Goal: Transaction & Acquisition: Register for event/course

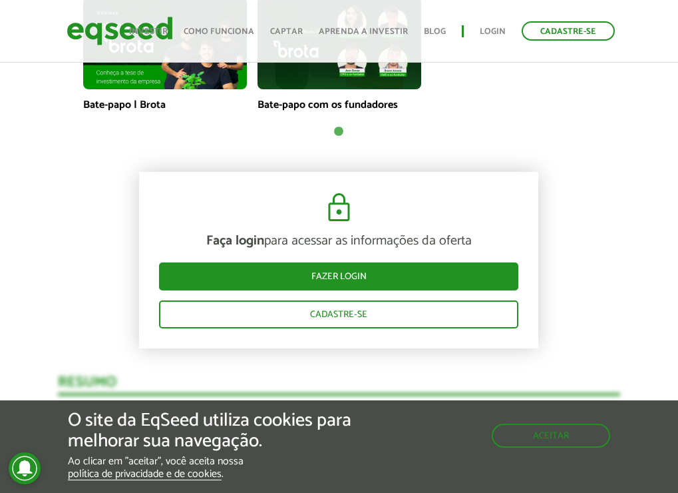
scroll to position [1131, 0]
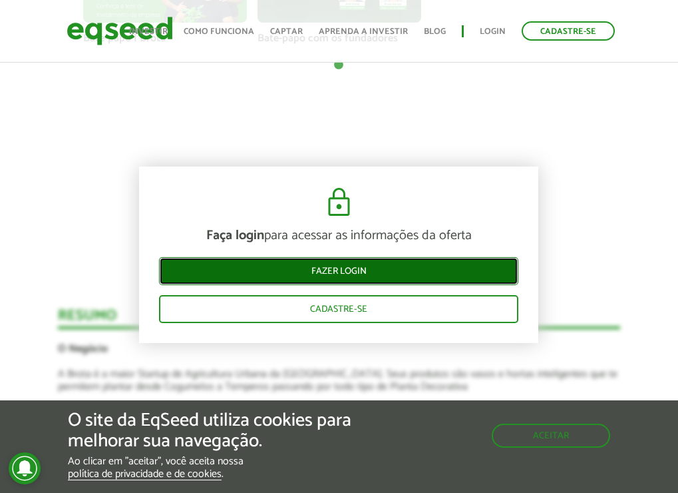
click at [479, 282] on link "Fazer login" at bounding box center [338, 271] width 359 height 28
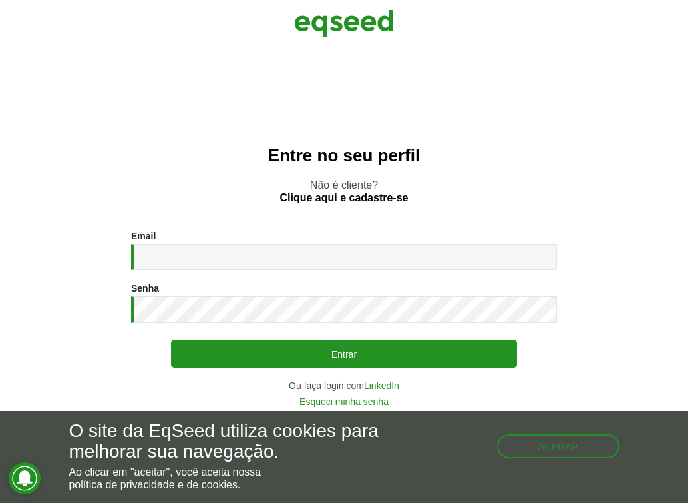
click at [340, 240] on div "Email * Digite seu endereço de e-mail." at bounding box center [344, 249] width 426 height 39
click at [351, 270] on div "Email * Digite seu endereço de e-mail. Senha * Digite a senha que será usada em…" at bounding box center [344, 318] width 426 height 176
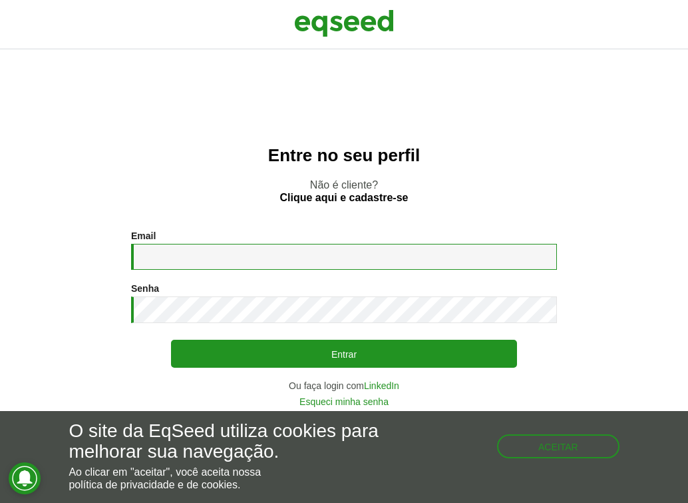
click at [359, 264] on input "Email *" at bounding box center [344, 257] width 426 height 26
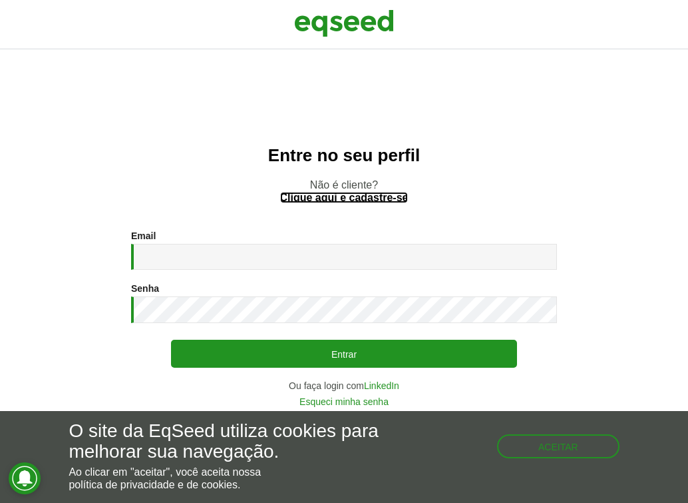
click at [363, 192] on link "Clique aqui e cadastre-se" at bounding box center [344, 197] width 128 height 11
click at [383, 194] on link "Clique aqui e cadastre-se" at bounding box center [344, 197] width 128 height 11
click at [383, 201] on link "Clique aqui e cadastre-se" at bounding box center [344, 197] width 128 height 11
click at [317, 192] on link "Clique aqui e cadastre-se" at bounding box center [344, 197] width 128 height 11
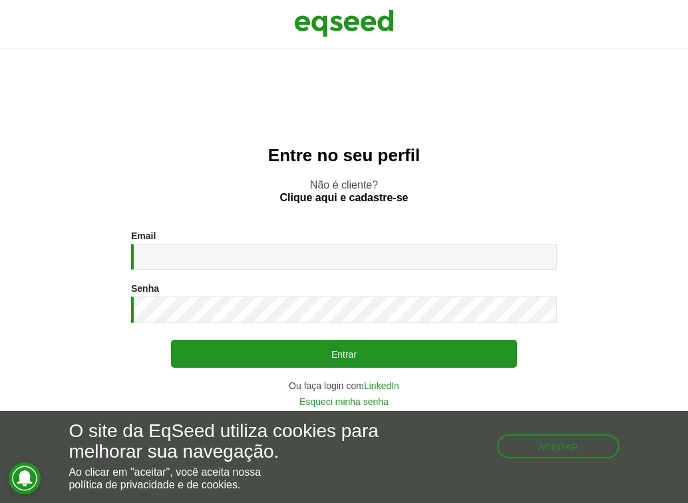
click at [333, 182] on p "Não é cliente? Clique aqui e cadastre-se" at bounding box center [344, 190] width 635 height 25
click at [370, 194] on link "Clique aqui e cadastre-se" at bounding box center [344, 197] width 128 height 11
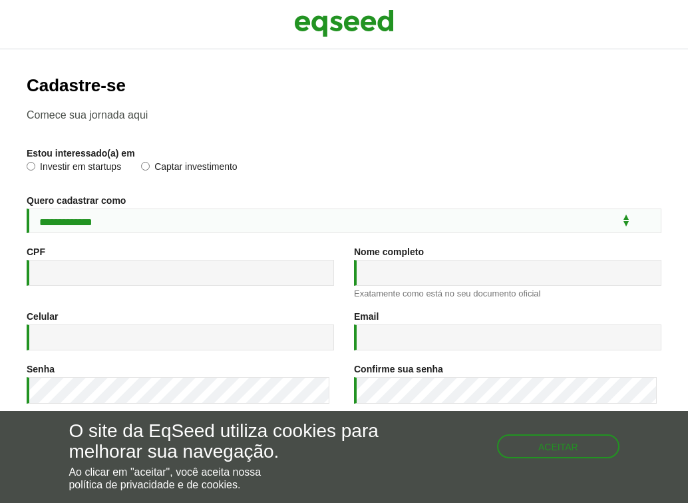
click at [128, 121] on div "**********" at bounding box center [344, 354] width 635 height 557
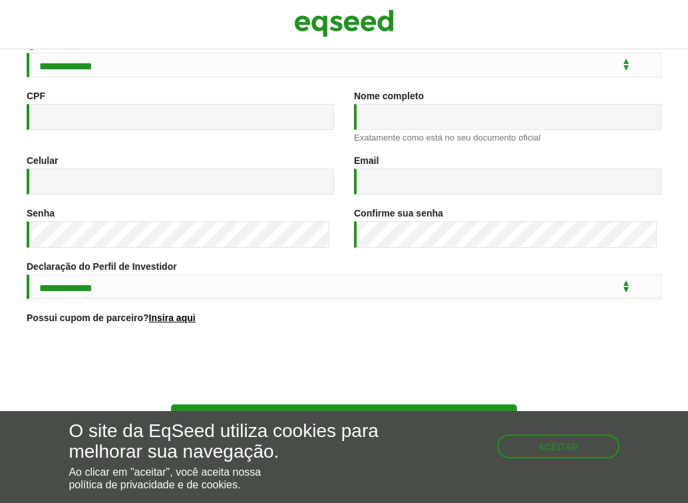
scroll to position [174, 0]
